Goal: Task Accomplishment & Management: Manage account settings

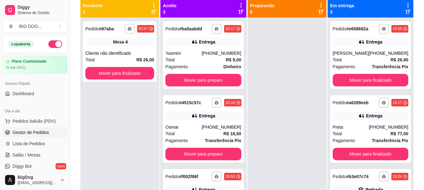
click at [125, 46] on div "**********" at bounding box center [120, 51] width 74 height 61
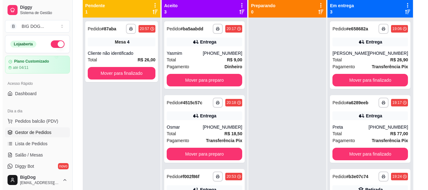
scroll to position [44, 0]
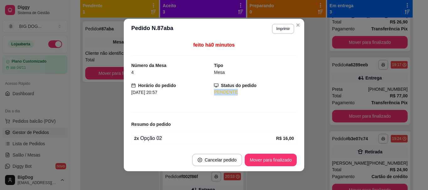
drag, startPoint x: 290, startPoint y: 87, endPoint x: 292, endPoint y: 90, distance: 3.7
click at [292, 90] on div "feito há 0 minutos Número da Mesa 4 Tipo Mesa Horário do pedido [DATE] 20:57 St…" at bounding box center [214, 93] width 166 height 105
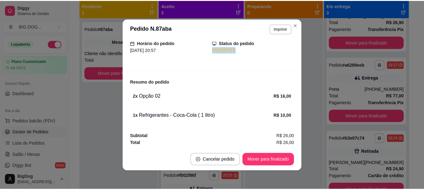
scroll to position [43, 0]
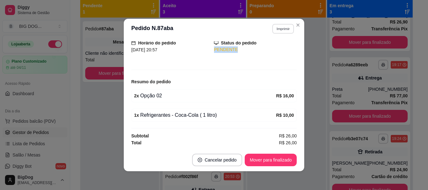
click at [281, 27] on button "Imprimir" at bounding box center [283, 29] width 22 height 10
click at [272, 52] on button "IMPRESSORA" at bounding box center [270, 51] width 44 height 10
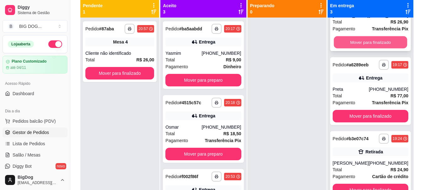
click at [369, 36] on button "Mover para finalizado" at bounding box center [369, 42] width 73 height 12
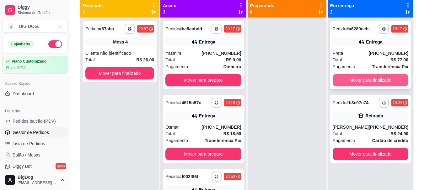
click at [365, 76] on button "Mover para finalizado" at bounding box center [370, 80] width 76 height 13
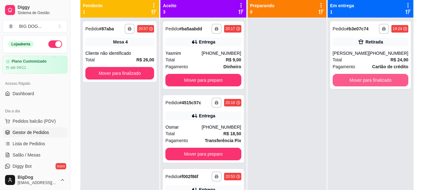
click at [365, 76] on button "Mover para finalizado" at bounding box center [370, 80] width 76 height 13
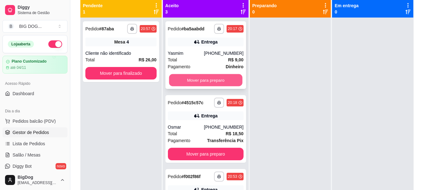
click at [213, 78] on button "Mover para preparo" at bounding box center [205, 80] width 73 height 12
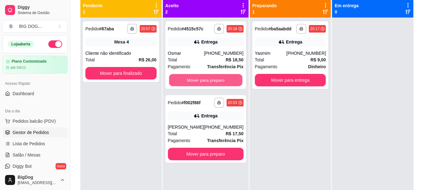
click at [213, 78] on button "Mover para preparo" at bounding box center [205, 80] width 73 height 12
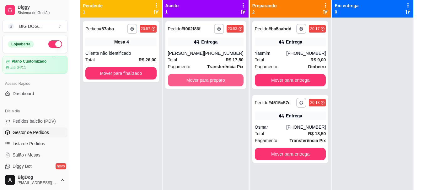
click at [213, 78] on button "Mover para preparo" at bounding box center [206, 80] width 76 height 13
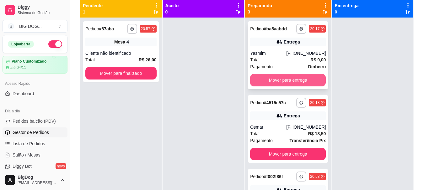
click at [279, 84] on button "Mover para entrega" at bounding box center [288, 80] width 76 height 13
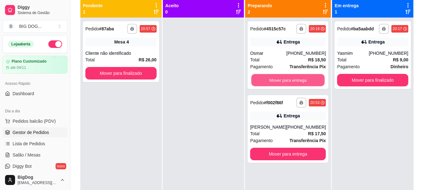
click at [279, 84] on button "Mover para entrega" at bounding box center [287, 80] width 73 height 12
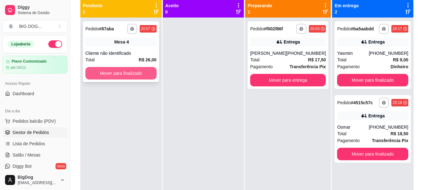
click at [138, 75] on button "Mover para finalizado" at bounding box center [120, 73] width 71 height 13
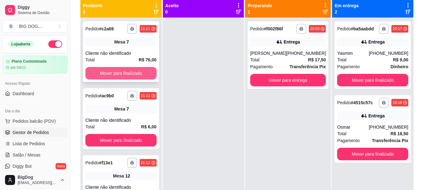
click at [124, 71] on button "Mover para finalizado" at bounding box center [120, 73] width 71 height 13
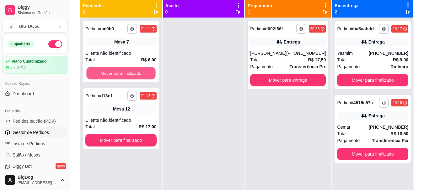
click at [124, 71] on button "Mover para finalizado" at bounding box center [120, 73] width 69 height 12
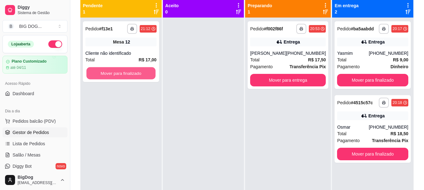
click at [124, 71] on button "Mover para finalizado" at bounding box center [120, 73] width 69 height 12
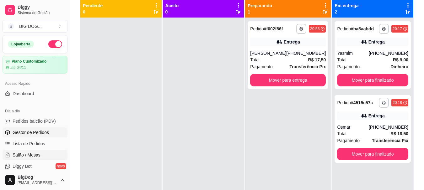
click at [27, 158] on span "Salão / Mesas" at bounding box center [27, 155] width 28 height 6
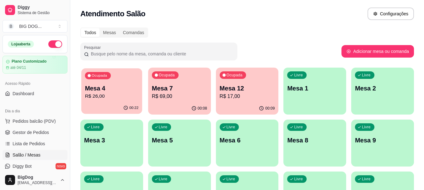
click at [116, 92] on p "Mesa 4" at bounding box center [112, 88] width 54 height 8
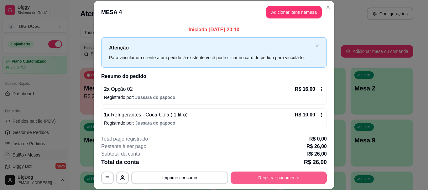
click at [250, 173] on button "Registrar pagamento" at bounding box center [279, 178] width 96 height 13
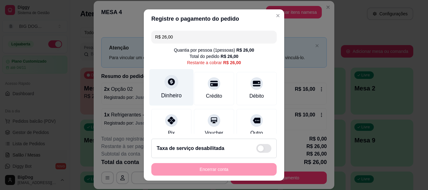
click at [165, 79] on div at bounding box center [172, 82] width 14 height 14
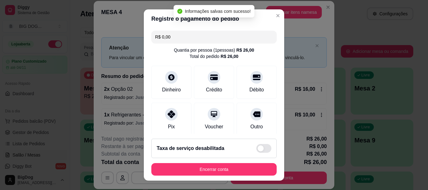
type input "R$ 0,00"
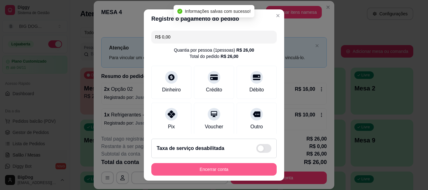
click at [223, 169] on button "Encerrar conta" at bounding box center [213, 169] width 125 height 13
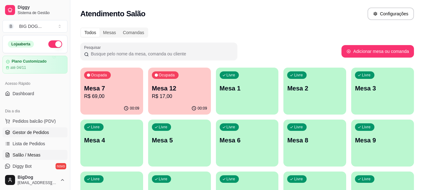
click at [37, 129] on span "Gestor de Pedidos" at bounding box center [31, 132] width 36 height 6
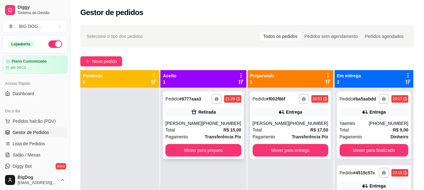
click at [192, 116] on div "Retirada" at bounding box center [203, 112] width 76 height 9
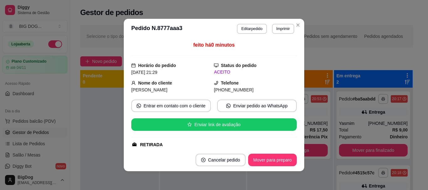
click at [283, 35] on header "**********" at bounding box center [214, 29] width 181 height 20
click at [282, 29] on button "Imprimir" at bounding box center [283, 29] width 22 height 10
click at [263, 48] on button "IMPRESSORA" at bounding box center [269, 51] width 45 height 10
click at [274, 30] on button "Imprimir" at bounding box center [283, 29] width 22 height 10
click at [271, 49] on button "IMPRESSORA" at bounding box center [269, 51] width 45 height 10
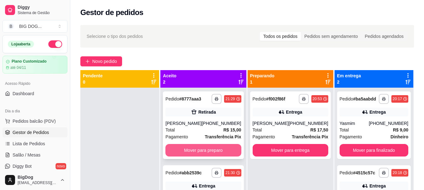
click at [214, 149] on button "Mover para preparo" at bounding box center [203, 150] width 76 height 13
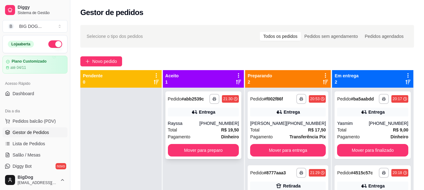
click at [224, 128] on strong "R$ 19,50" at bounding box center [230, 130] width 18 height 5
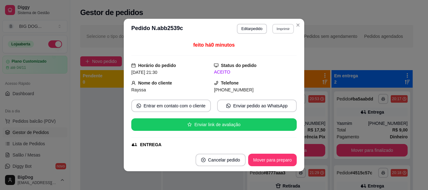
click at [283, 30] on button "Imprimir" at bounding box center [283, 29] width 22 height 10
click at [266, 50] on button "IMPRESSORA" at bounding box center [269, 51] width 45 height 10
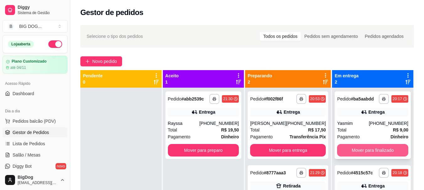
click at [372, 150] on button "Mover para finalizado" at bounding box center [372, 150] width 71 height 13
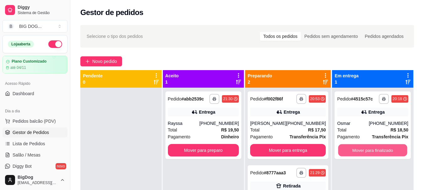
click at [372, 150] on button "Mover para finalizado" at bounding box center [372, 151] width 69 height 12
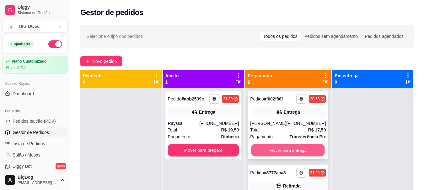
click at [282, 151] on button "Mover para entrega" at bounding box center [287, 151] width 73 height 12
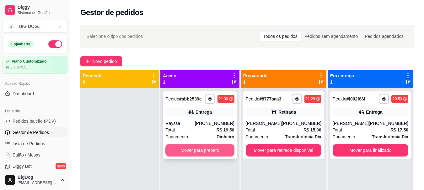
click at [209, 150] on button "Mover para preparo" at bounding box center [199, 150] width 69 height 13
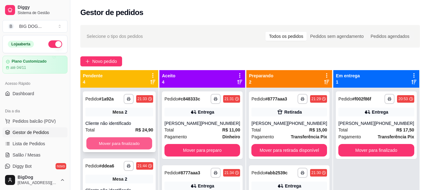
click at [99, 148] on button "Mover para finalizado" at bounding box center [119, 144] width 66 height 12
click at [101, 146] on button "Mover para finalizado" at bounding box center [119, 143] width 68 height 13
click at [101, 146] on button "Mover para finalizado" at bounding box center [119, 144] width 66 height 12
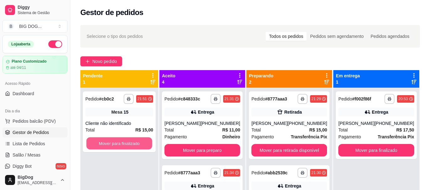
click at [101, 146] on button "Mover para finalizado" at bounding box center [119, 144] width 66 height 12
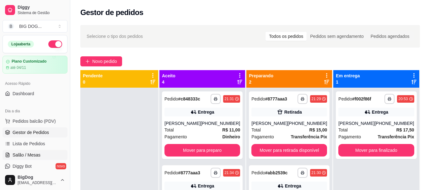
click at [28, 152] on span "Salão / Mesas" at bounding box center [27, 155] width 28 height 6
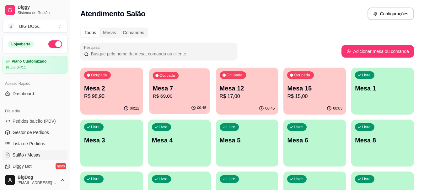
click at [182, 103] on div "00:45" at bounding box center [179, 108] width 61 height 12
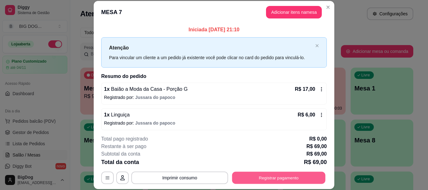
click at [262, 184] on button "Registrar pagamento" at bounding box center [278, 178] width 93 height 12
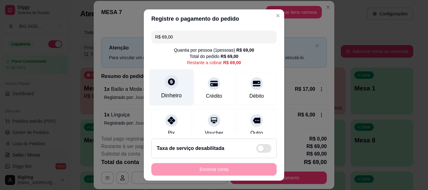
click at [171, 72] on div "Dinheiro" at bounding box center [172, 87] width 44 height 37
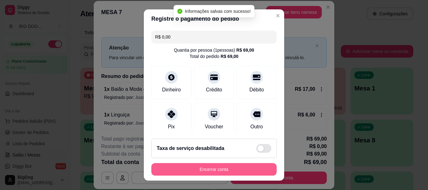
type input "R$ 0,00"
click at [225, 166] on button "Encerrar conta" at bounding box center [214, 169] width 122 height 12
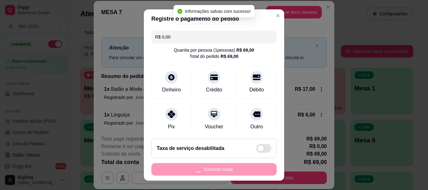
click at [225, 166] on div "Encerrar conta" at bounding box center [213, 169] width 125 height 13
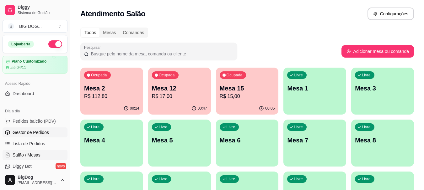
click at [38, 129] on link "Gestor de Pedidos" at bounding box center [35, 133] width 65 height 10
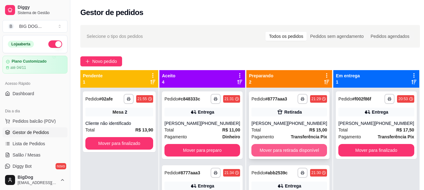
click at [290, 150] on button "Mover para retirada disponível" at bounding box center [289, 150] width 76 height 13
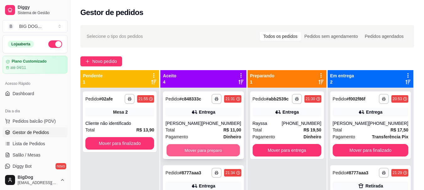
click at [207, 150] on button "Mover para preparo" at bounding box center [202, 151] width 73 height 12
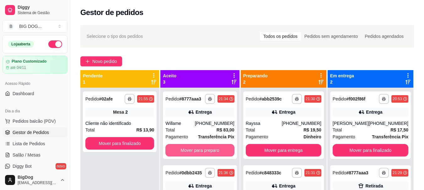
click at [207, 150] on button "Mover para preparo" at bounding box center [199, 150] width 69 height 13
click at [207, 150] on button "Mover para preparo" at bounding box center [199, 151] width 67 height 12
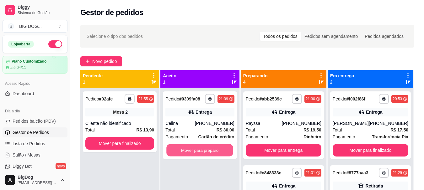
click at [207, 150] on button "Mover para preparo" at bounding box center [199, 151] width 67 height 12
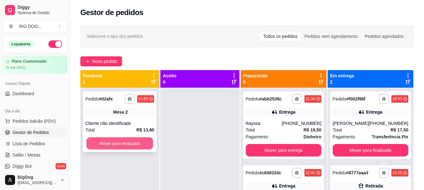
click at [104, 141] on button "Mover para finalizado" at bounding box center [119, 144] width 67 height 12
click at [123, 148] on button "Mover para finalizado" at bounding box center [119, 144] width 67 height 12
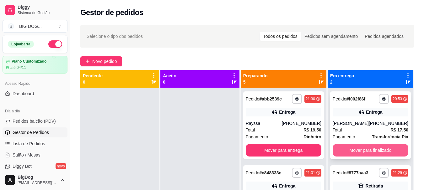
click at [369, 153] on button "Mover para finalizado" at bounding box center [370, 150] width 76 height 13
